Goal: Transaction & Acquisition: Purchase product/service

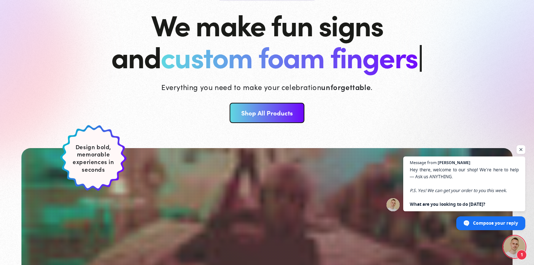
scroll to position [77, 0]
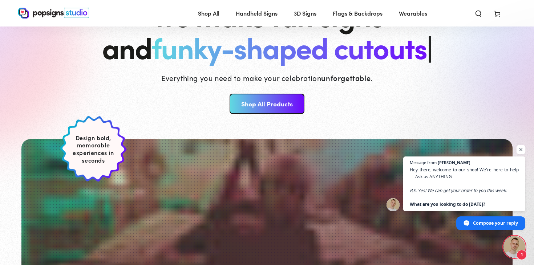
click at [520, 149] on span "Open chat" at bounding box center [520, 149] width 9 height 9
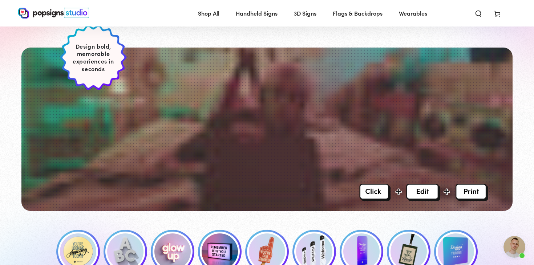
scroll to position [218, 0]
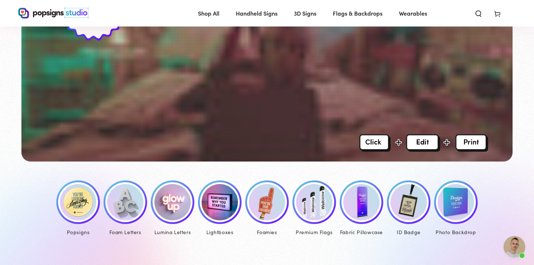
click at [172, 206] on img at bounding box center [172, 202] width 36 height 36
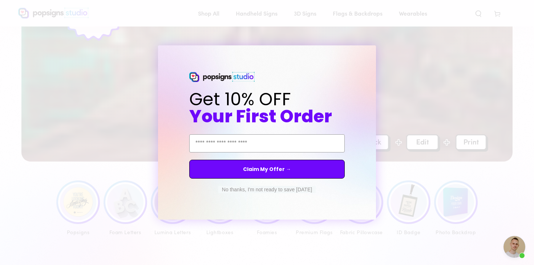
scroll to position [251, 0]
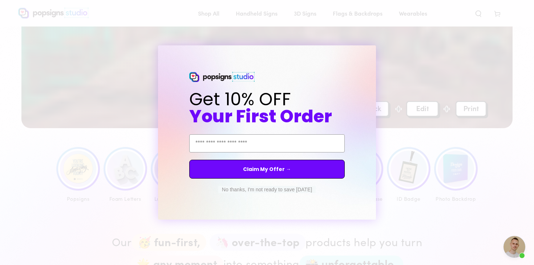
click at [377, 52] on circle "Close dialog" at bounding box center [376, 52] width 7 height 7
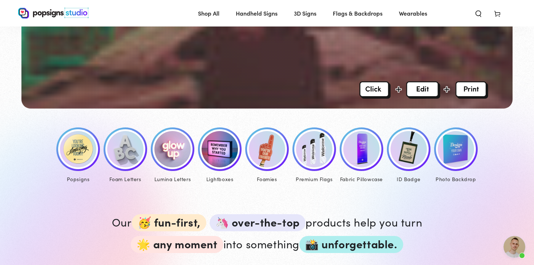
scroll to position [272, 0]
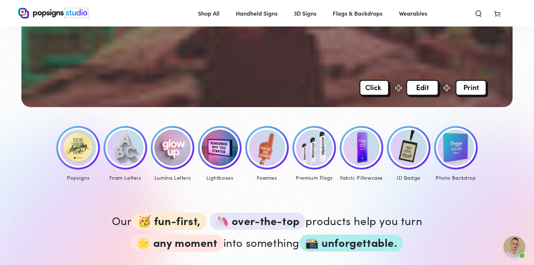
click at [81, 142] on img at bounding box center [78, 148] width 36 height 36
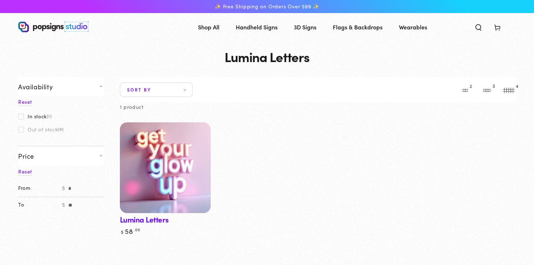
click at [186, 193] on img at bounding box center [165, 168] width 94 height 94
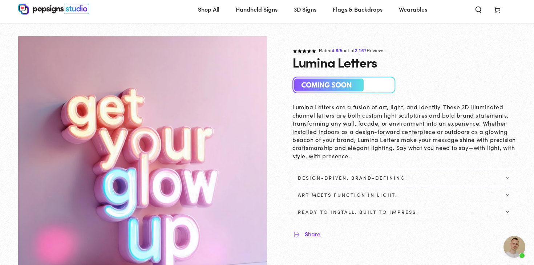
scroll to position [19, 0]
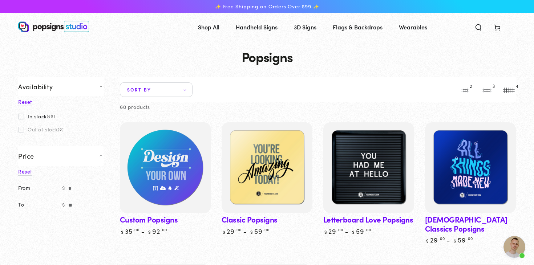
click at [156, 164] on img at bounding box center [165, 168] width 94 height 94
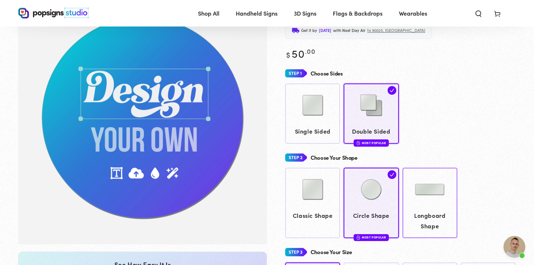
click at [432, 168] on div "Choose Your Shape Classic Shape Circle Shape Most Popular" at bounding box center [400, 195] width 231 height 88
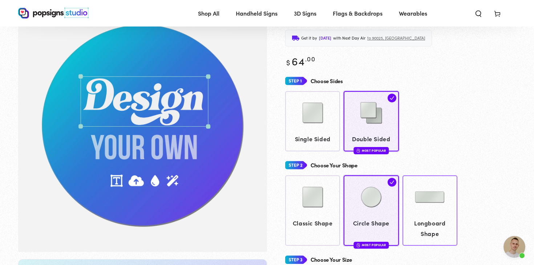
click at [431, 202] on img at bounding box center [429, 197] width 36 height 36
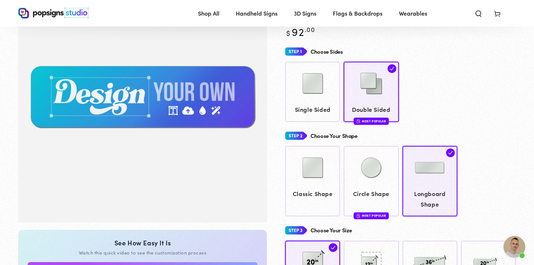
scroll to position [220, 0]
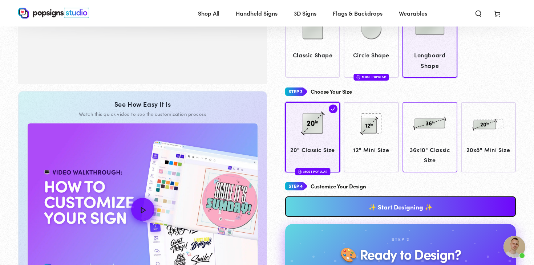
click at [443, 132] on img at bounding box center [429, 123] width 36 height 36
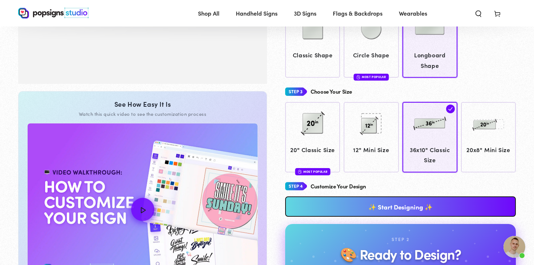
click at [405, 206] on link "✨ Start Designing ✨" at bounding box center [400, 206] width 231 height 20
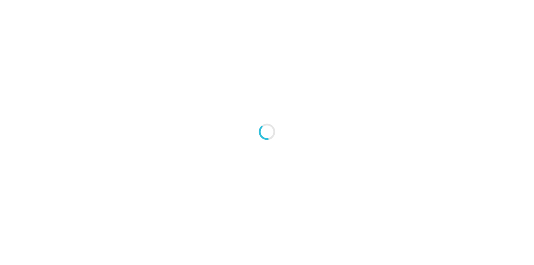
type textarea "An ancient tree with a door leading to a magical world"
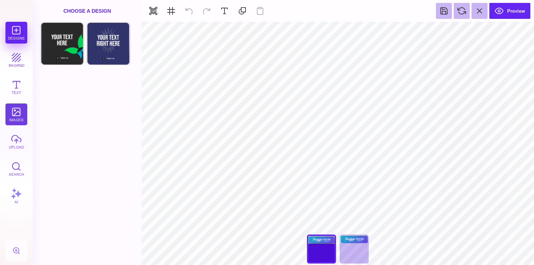
click at [14, 114] on button "images" at bounding box center [16, 114] width 22 height 22
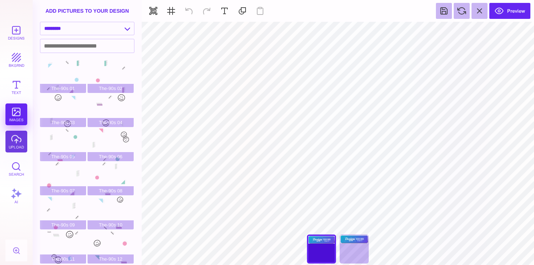
click at [18, 142] on button "upload" at bounding box center [16, 142] width 22 height 22
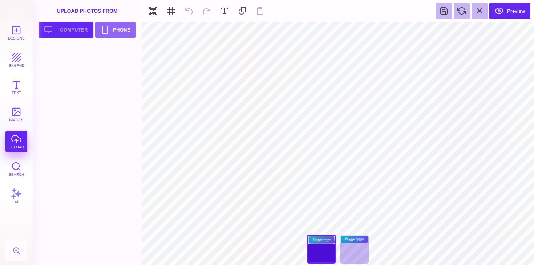
click at [75, 33] on button "Upload your artwork Computer" at bounding box center [65, 30] width 55 height 16
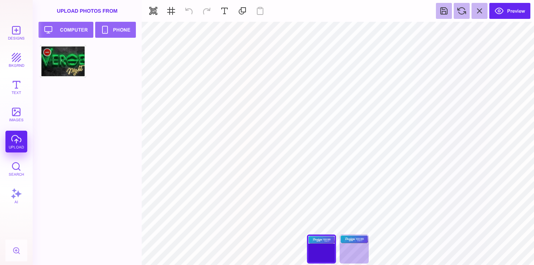
click at [71, 64] on div at bounding box center [63, 61] width 46 height 33
type input "#000000"
